Goal: Browse casually: Explore the website without a specific task or goal

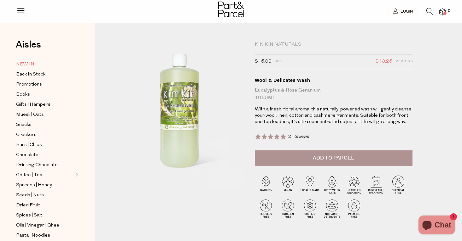
click at [32, 67] on span "NEW IN" at bounding box center [25, 65] width 18 height 8
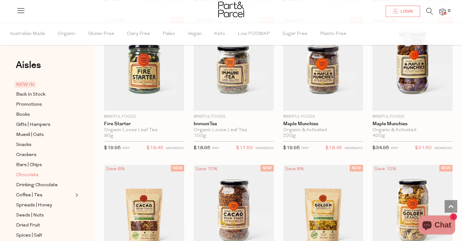
click at [27, 175] on span "Chocolate" at bounding box center [27, 176] width 22 height 8
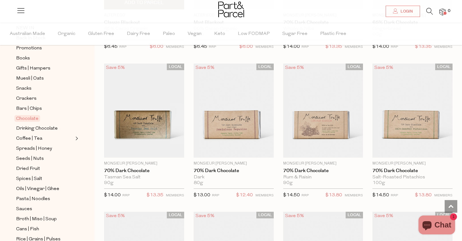
scroll to position [1068, 0]
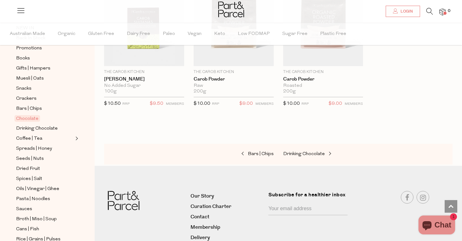
scroll to position [2187, 0]
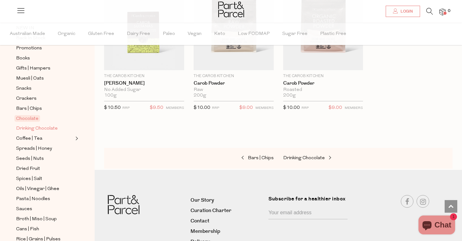
click at [47, 129] on span "Drinking Chocolate" at bounding box center [37, 129] width 42 height 8
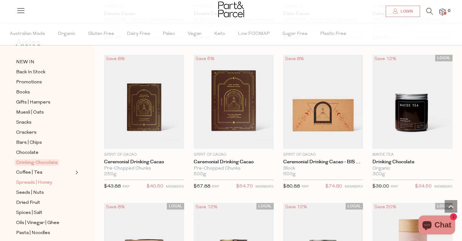
scroll to position [23, 0]
click at [74, 173] on span "Expand/Collapse Coffee | Tea" at bounding box center [76, 170] width 4 height 4
click at [28, 113] on span "Muesli | Oats" at bounding box center [30, 112] width 28 height 8
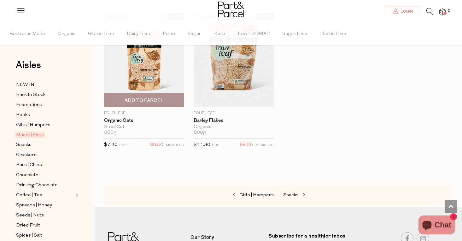
scroll to position [1857, 0]
